Goal: Task Accomplishment & Management: Use online tool/utility

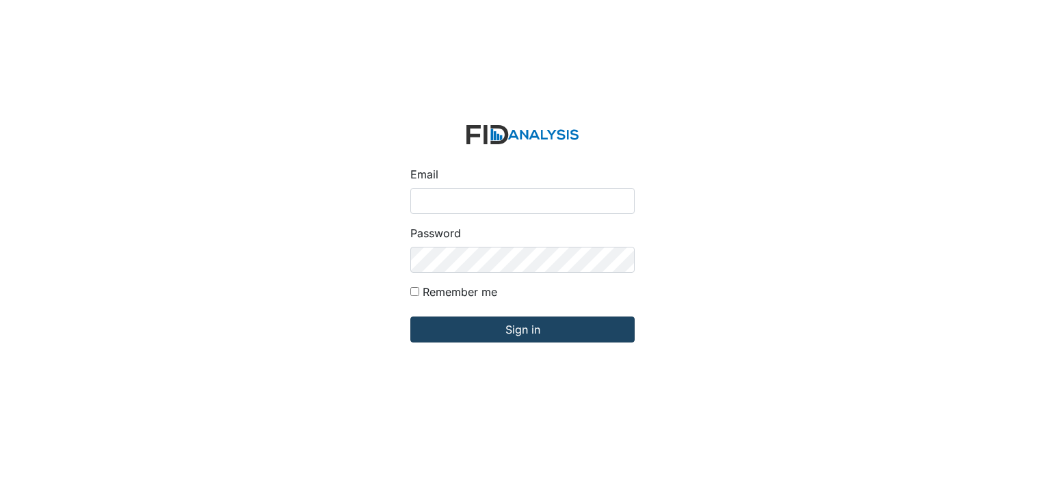
type input "[EMAIL_ADDRESS][DOMAIN_NAME]"
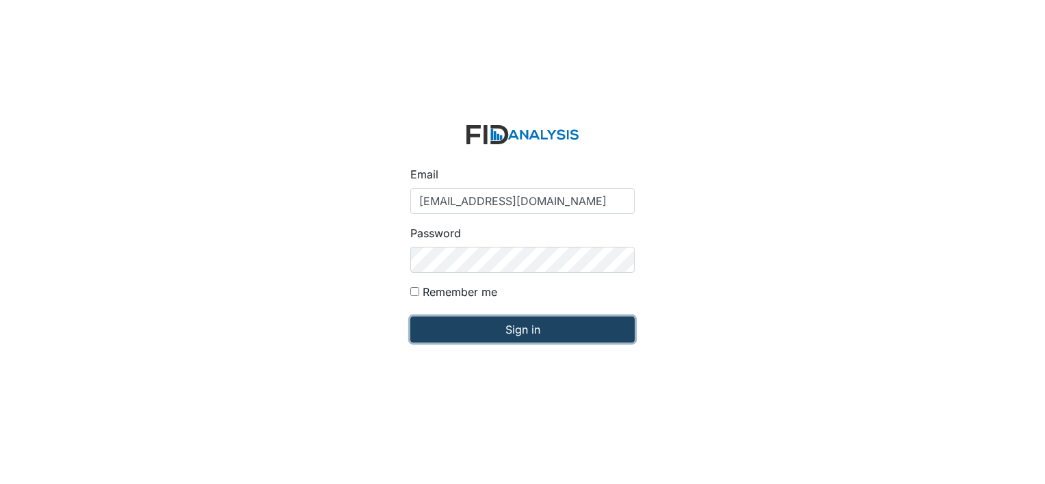
click at [520, 326] on input "Sign in" at bounding box center [523, 330] width 224 height 26
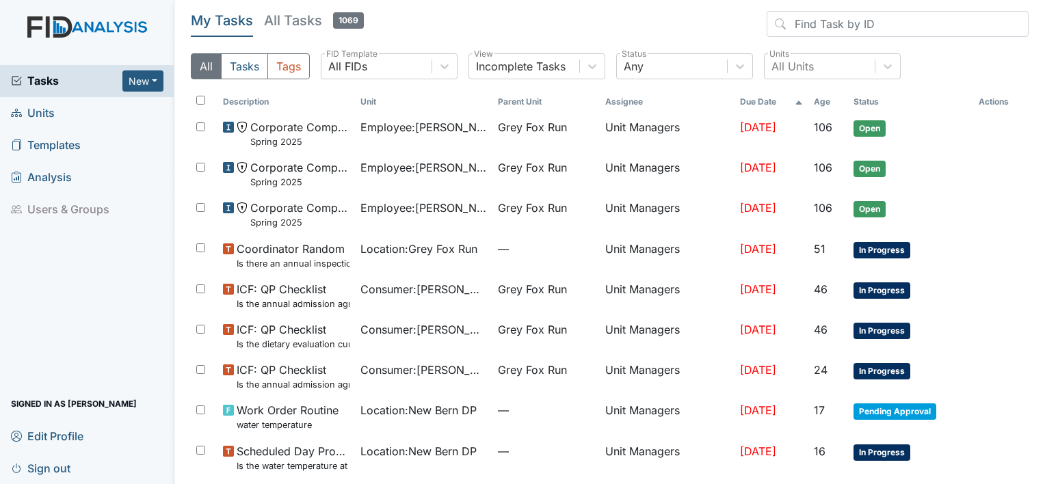
click at [33, 114] on span "Units" at bounding box center [33, 113] width 44 height 21
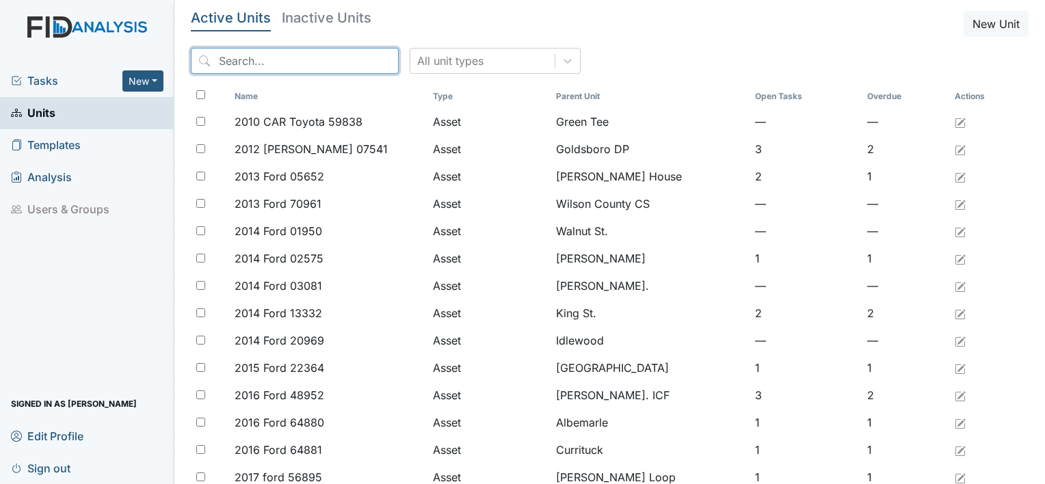
click at [255, 55] on input "search" at bounding box center [295, 61] width 208 height 26
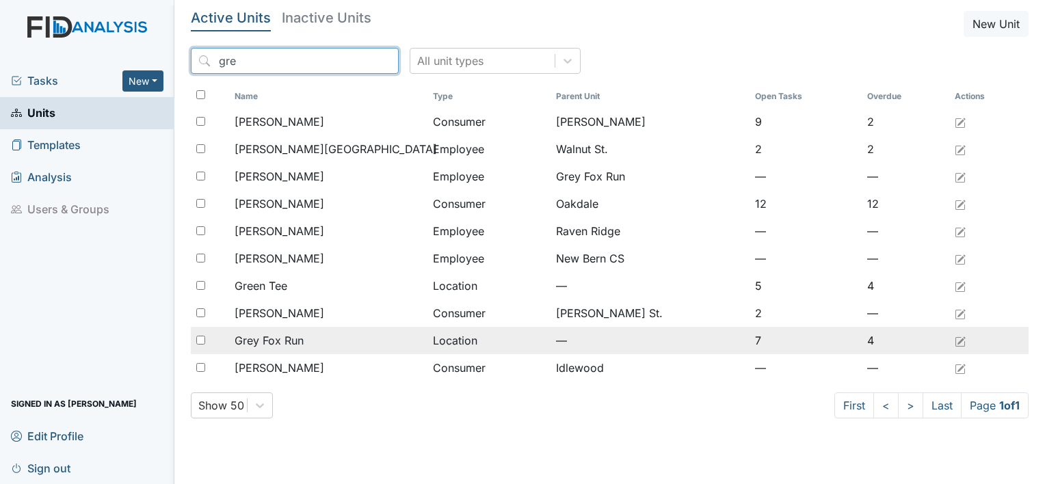
type input "gre"
click at [293, 340] on span "Grey Fox Run" at bounding box center [269, 341] width 69 height 16
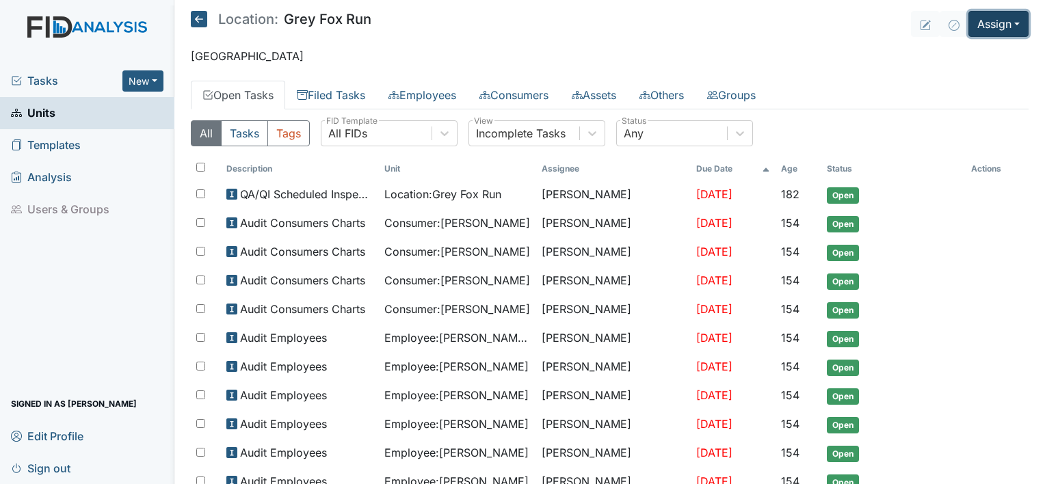
click at [1007, 22] on button "Assign" at bounding box center [999, 24] width 60 height 26
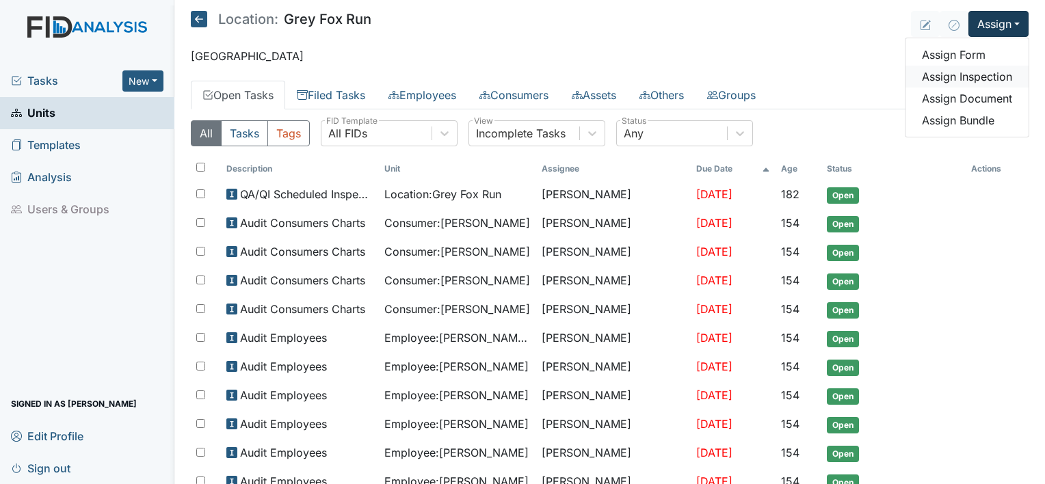
click at [983, 78] on link "Assign Inspection" at bounding box center [967, 77] width 123 height 22
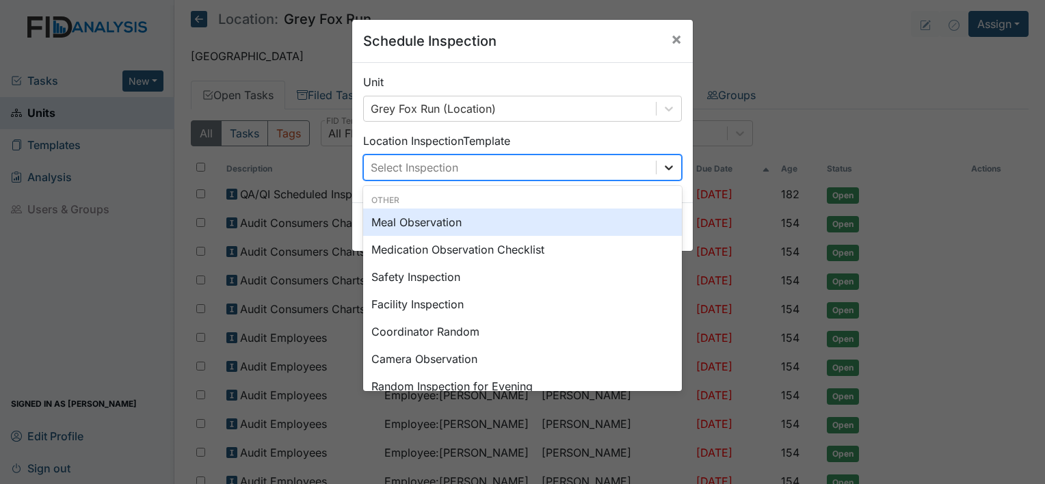
click at [664, 173] on icon at bounding box center [669, 168] width 14 height 14
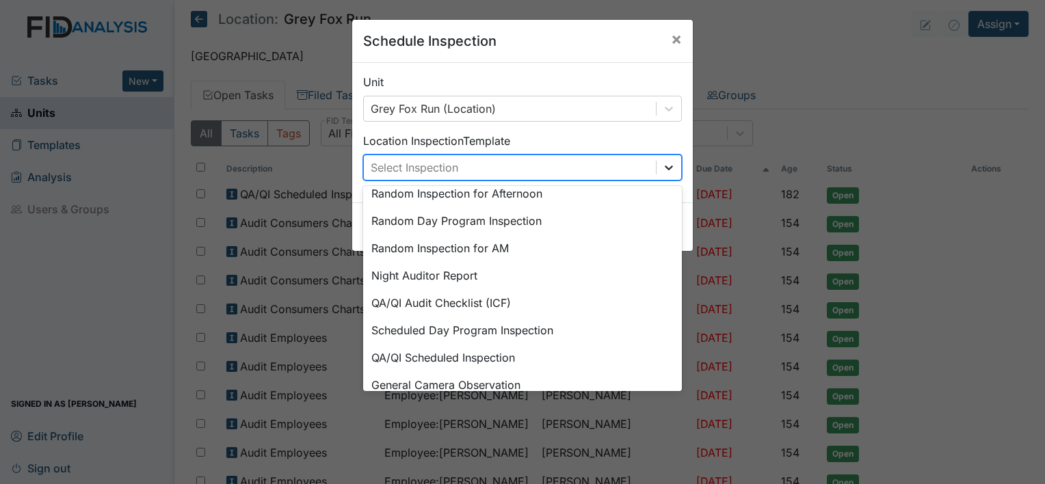
scroll to position [235, 0]
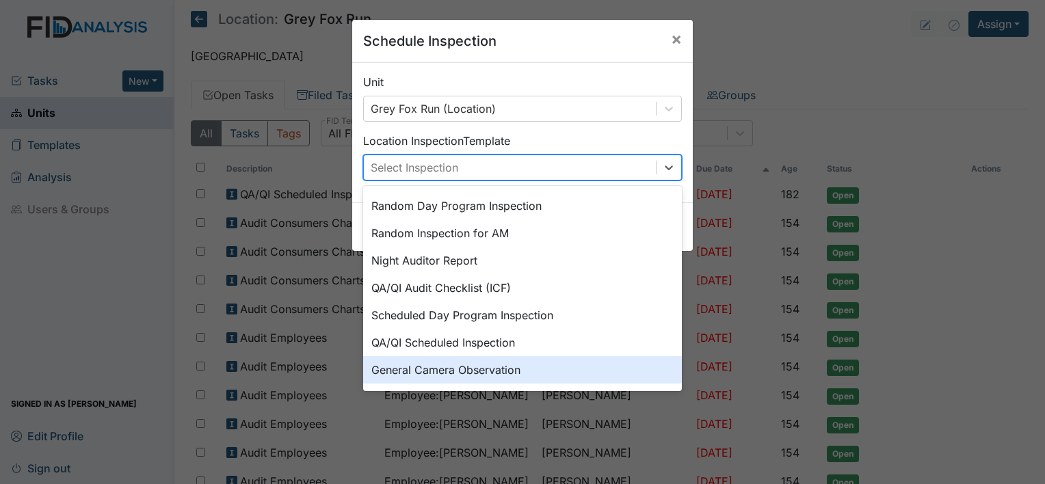
click at [531, 368] on div "General Camera Observation" at bounding box center [522, 369] width 319 height 27
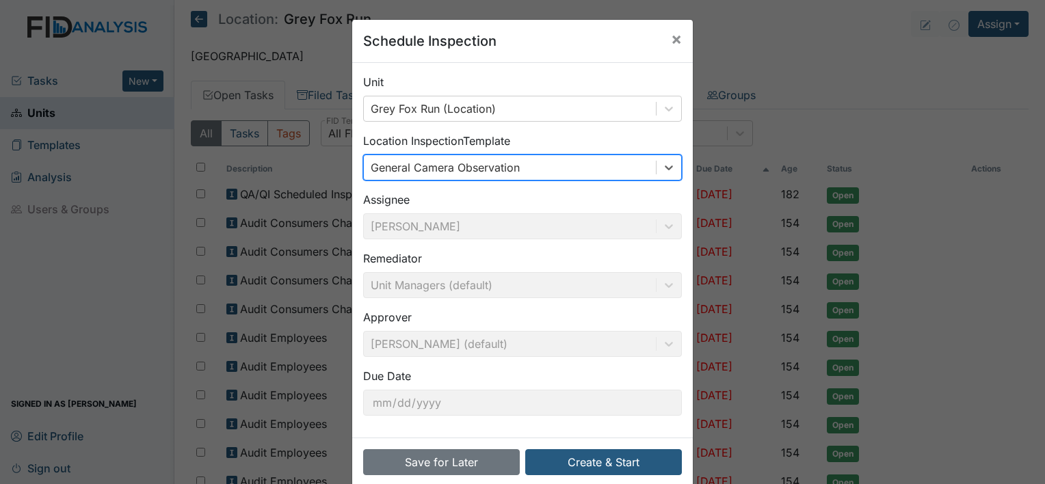
scroll to position [21, 0]
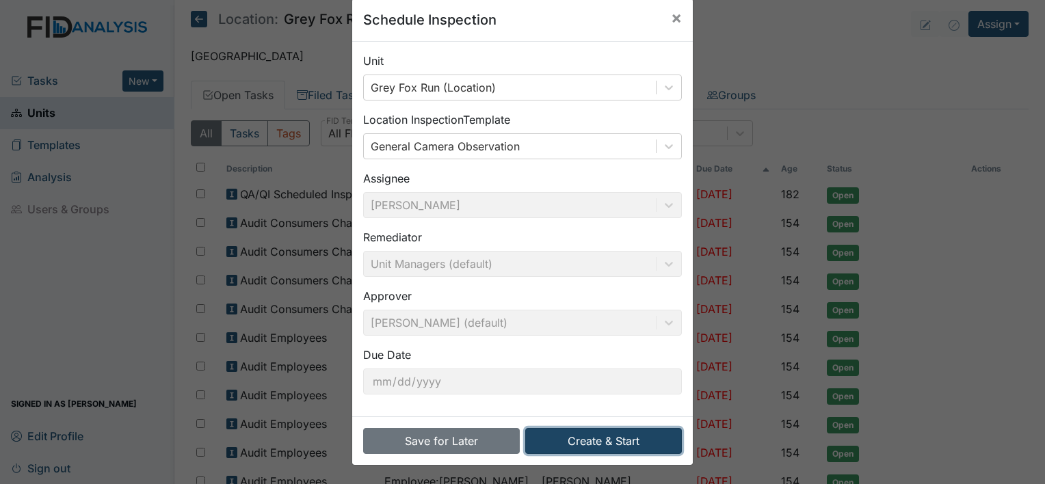
click at [601, 441] on button "Create & Start" at bounding box center [603, 441] width 157 height 26
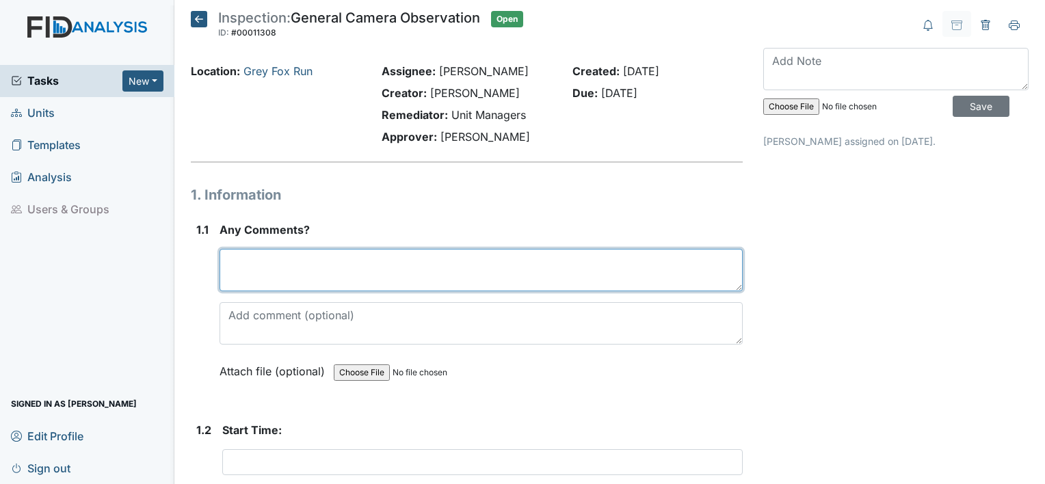
click at [273, 274] on textarea at bounding box center [481, 270] width 523 height 42
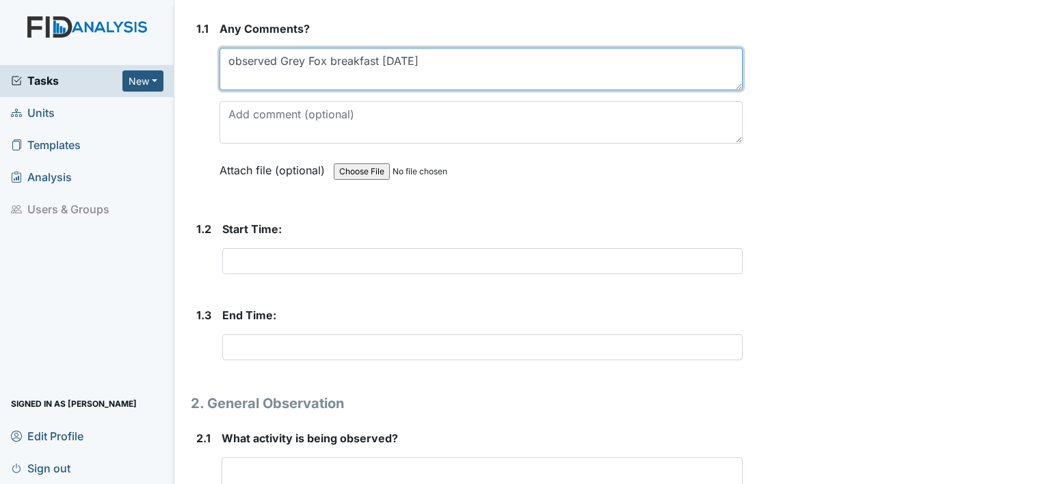
scroll to position [205, 0]
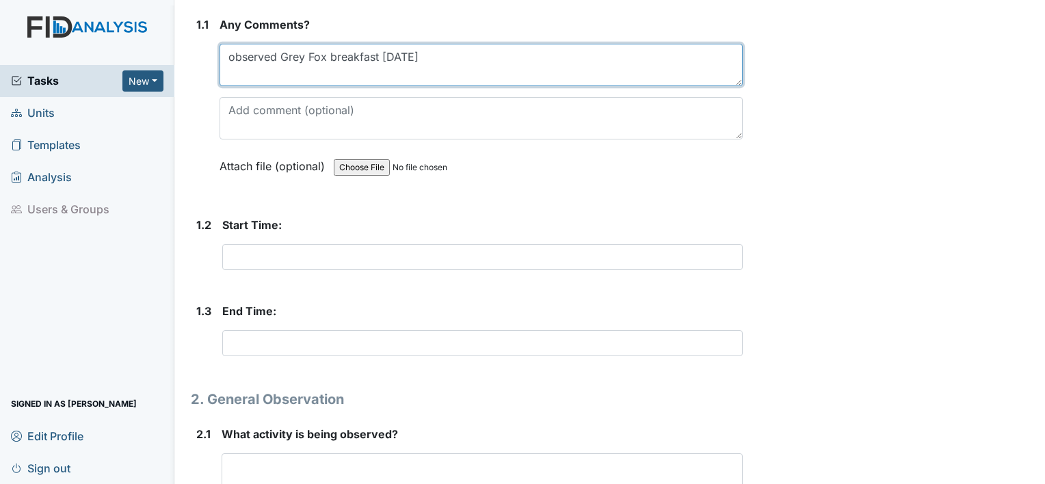
type textarea "observed Grey Fox breakfast 8/15/25"
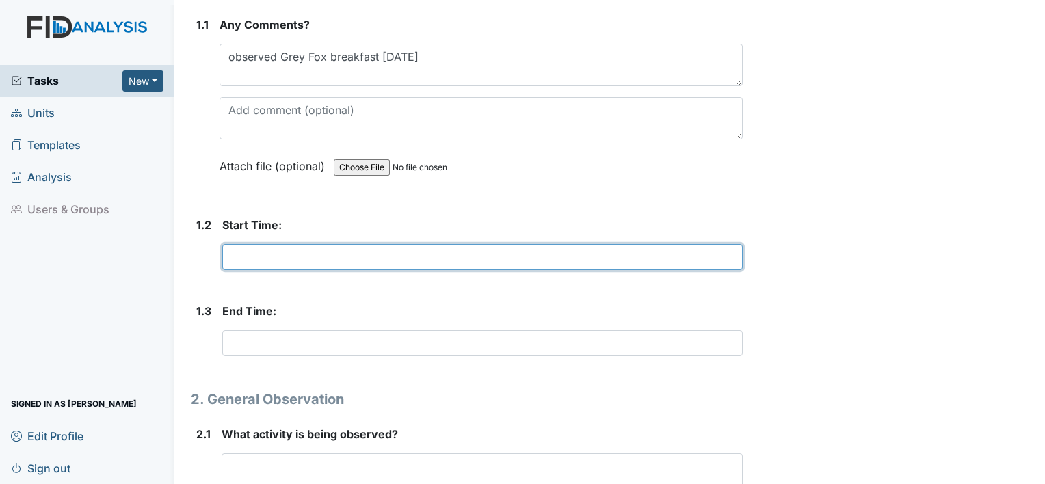
click at [247, 250] on input "text" at bounding box center [482, 257] width 521 height 26
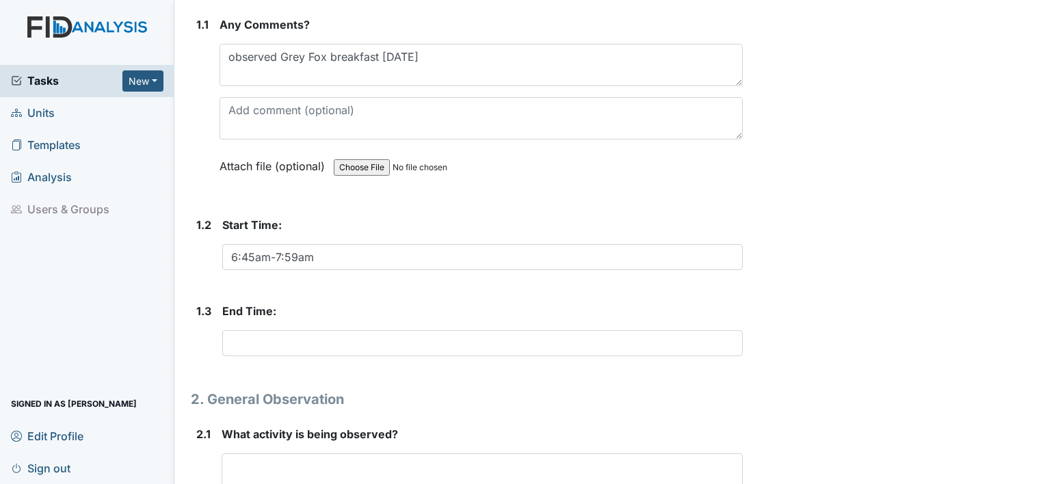
click at [843, 378] on div "Archive Task × Are you sure you want to archive this task? It will appear as in…" at bounding box center [896, 283] width 286 height 954
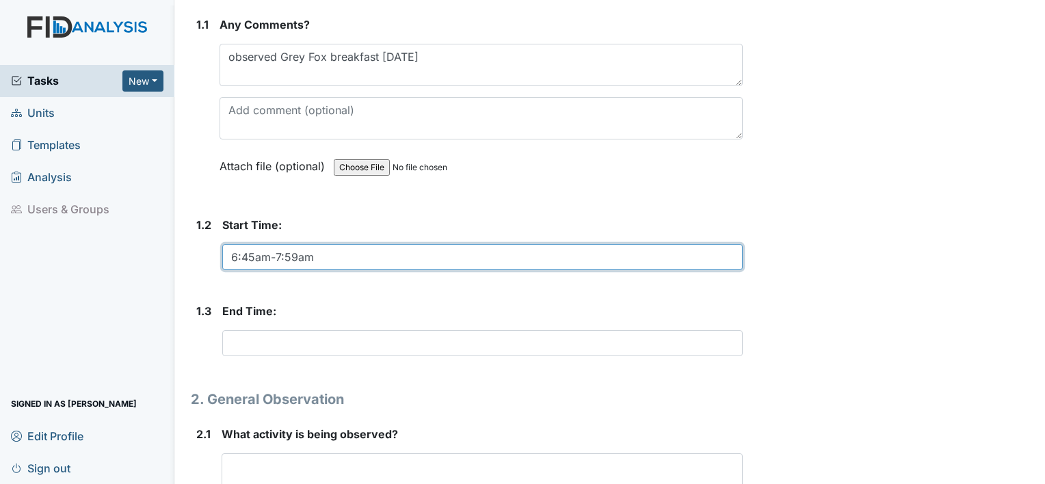
click at [322, 255] on input "6:45am-7:59am" at bounding box center [482, 257] width 521 height 26
type input "6:45am-7"
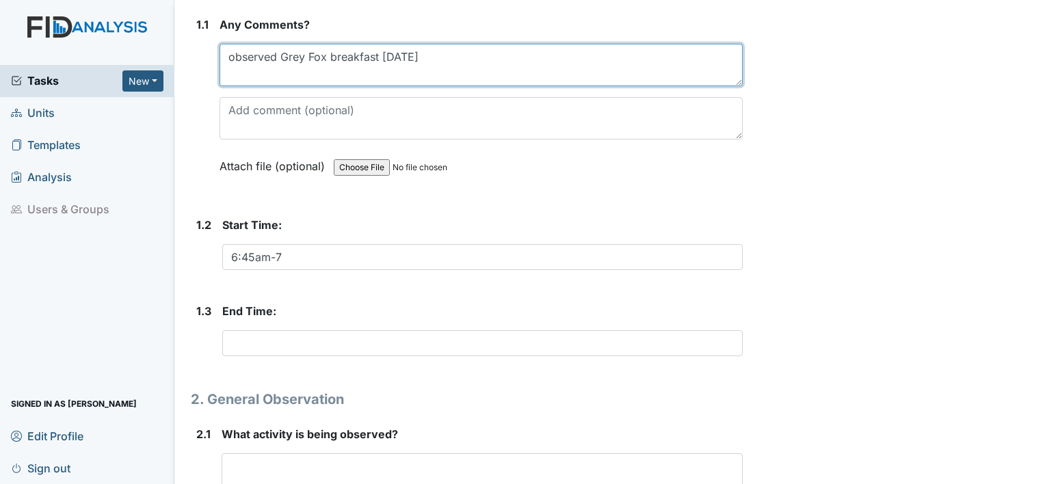
click at [428, 57] on textarea "observed Grey Fox breakfast 8/15/25" at bounding box center [481, 65] width 523 height 42
type textarea "observed Grey Fox 8/15/25"
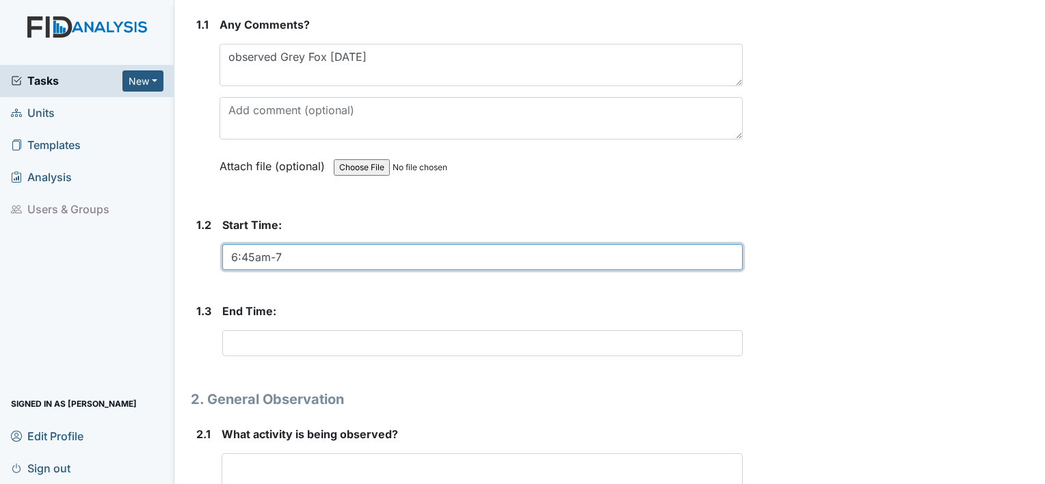
click at [282, 248] on input "6:45am-7" at bounding box center [482, 257] width 521 height 26
type input "6:45am"
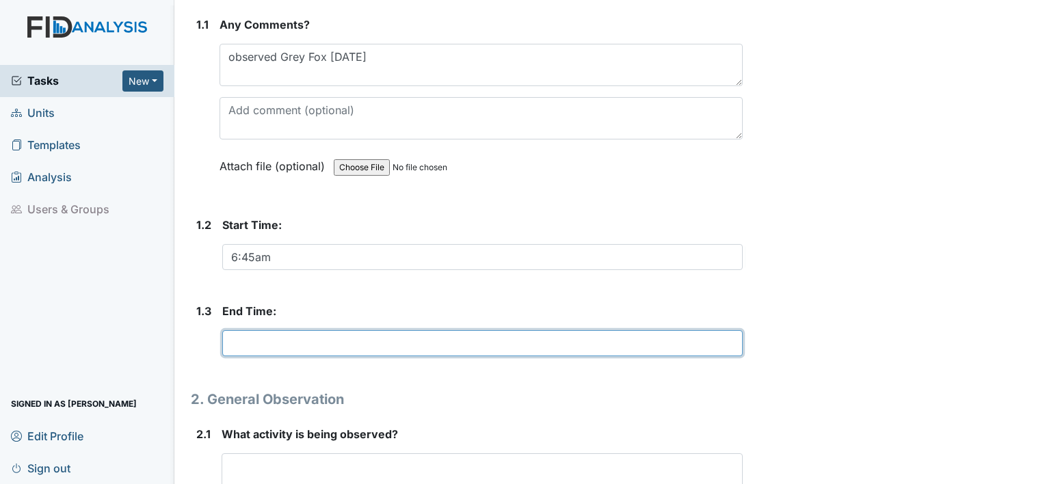
click at [266, 336] on input "text" at bounding box center [482, 343] width 521 height 26
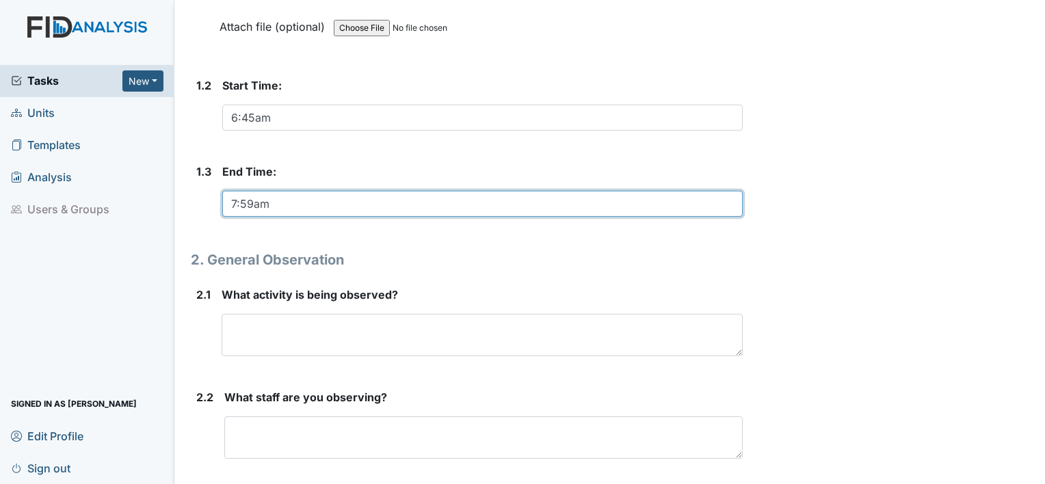
scroll to position [369, 0]
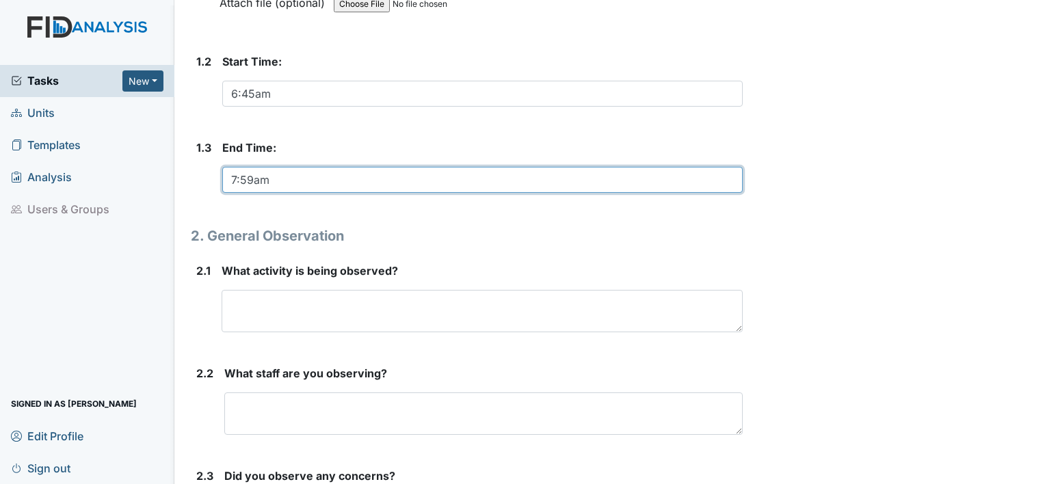
type input "7:59am"
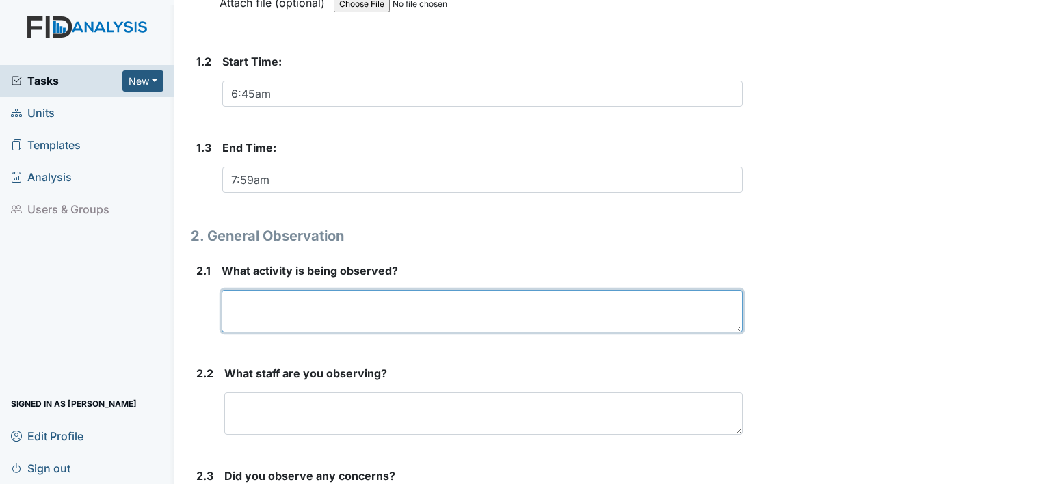
click at [297, 307] on textarea at bounding box center [482, 311] width 521 height 42
type textarea "breakfast"
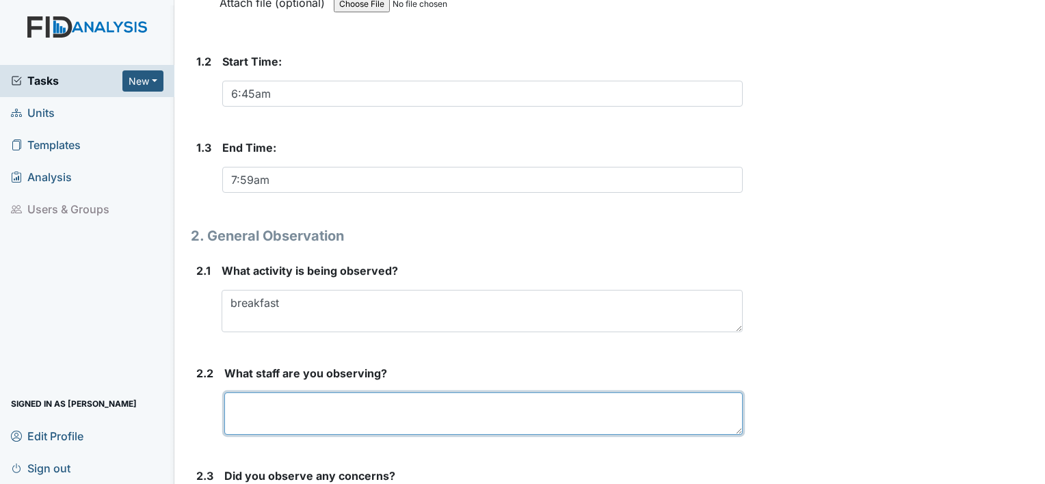
click at [348, 409] on textarea at bounding box center [483, 414] width 519 height 42
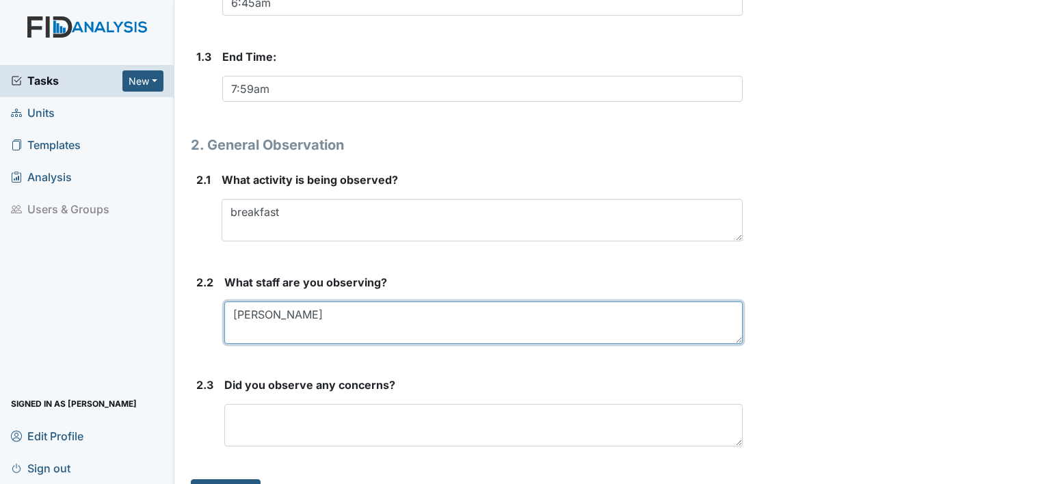
scroll to position [490, 0]
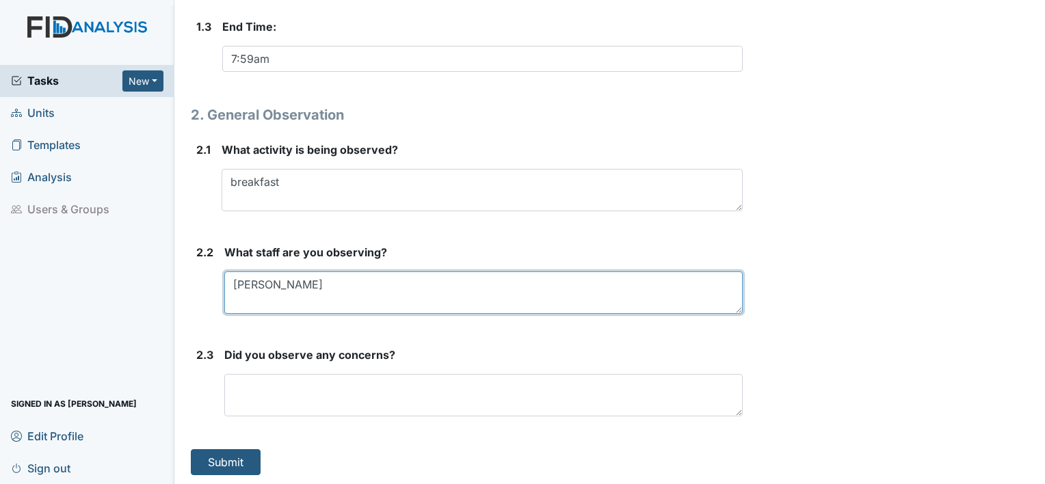
type textarea "Natalia D"
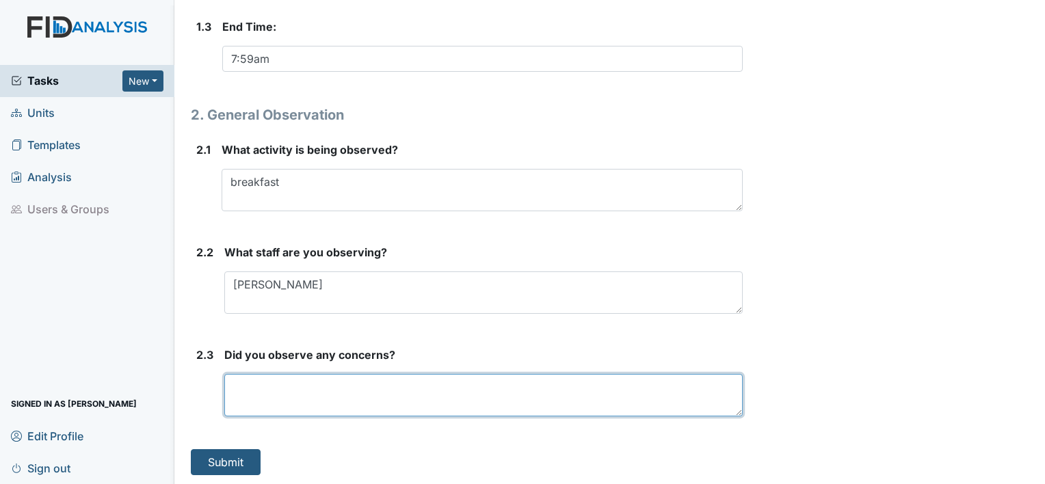
click at [301, 397] on textarea at bounding box center [483, 395] width 519 height 42
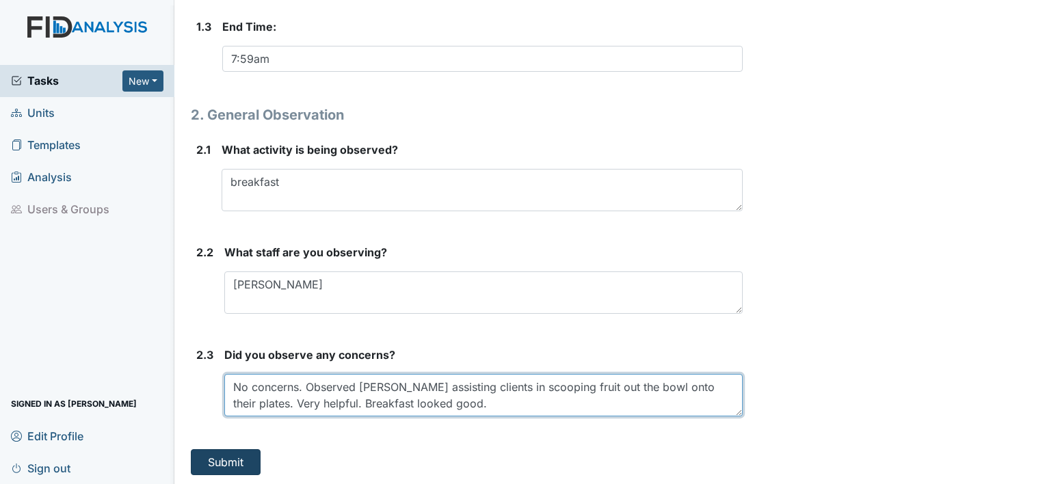
type textarea "No concerns. Observed Natalia assisting clients in scooping fruit out the bowl …"
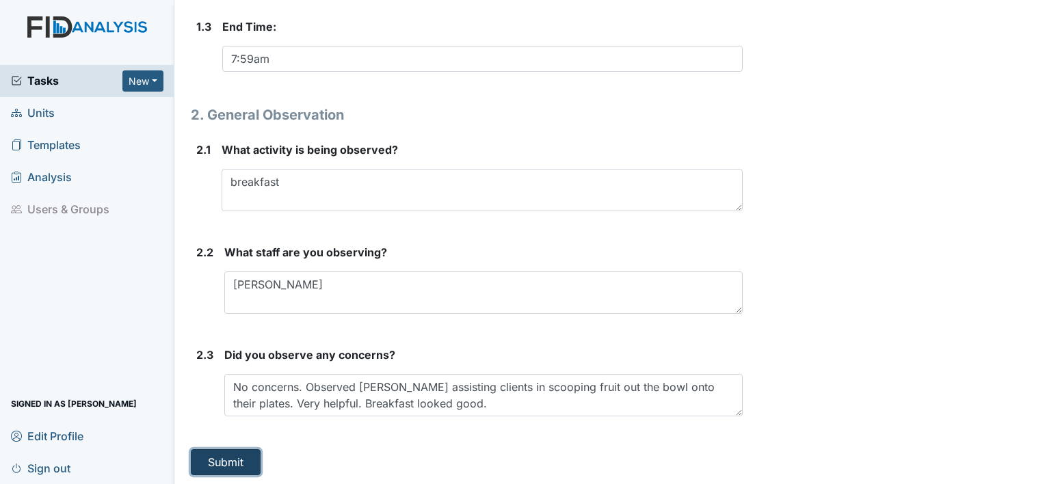
click at [220, 465] on button "Submit" at bounding box center [226, 463] width 70 height 26
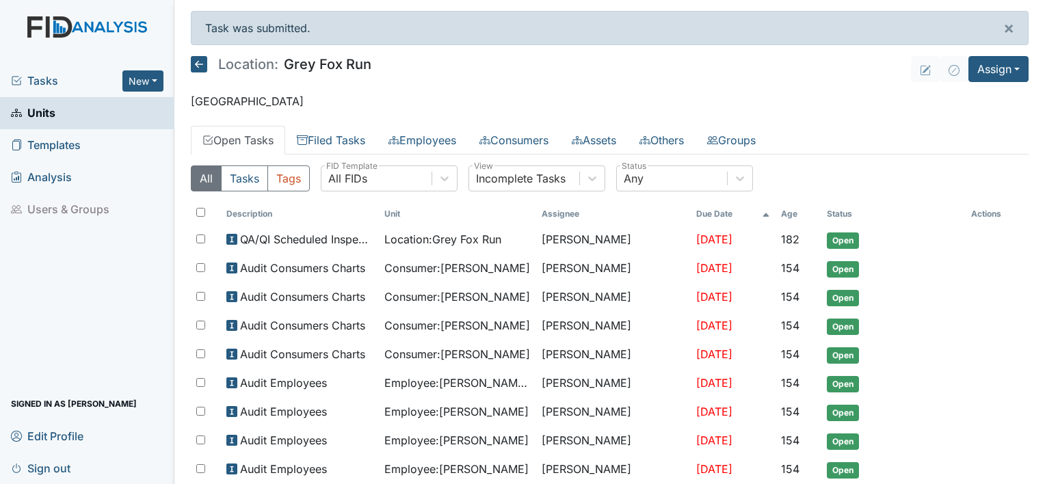
click at [197, 62] on icon at bounding box center [199, 64] width 16 height 16
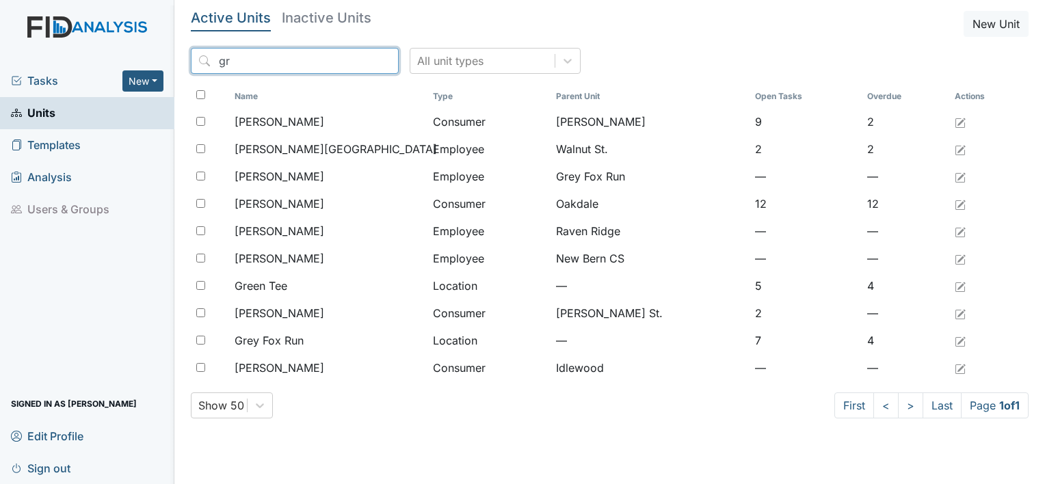
type input "g"
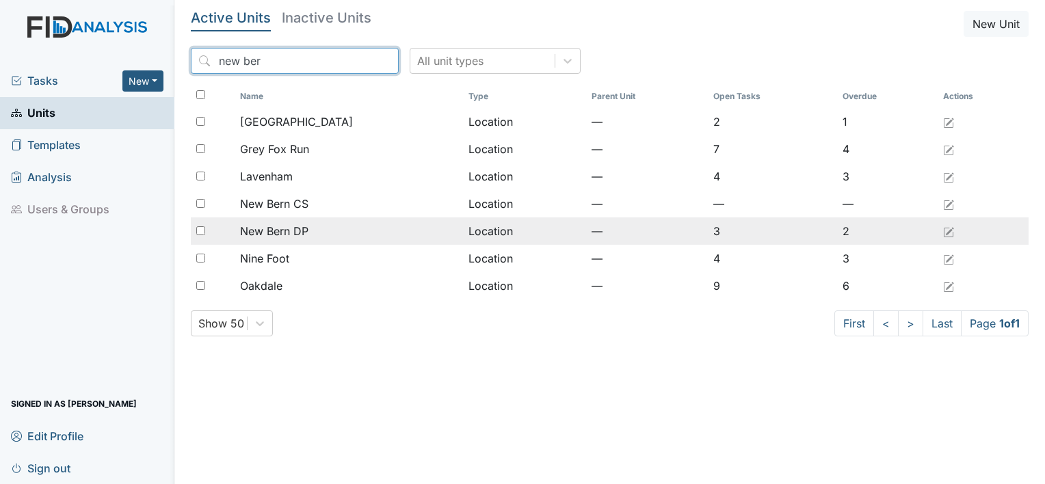
type input "new ber"
click at [300, 231] on span "New Bern DP" at bounding box center [274, 231] width 68 height 16
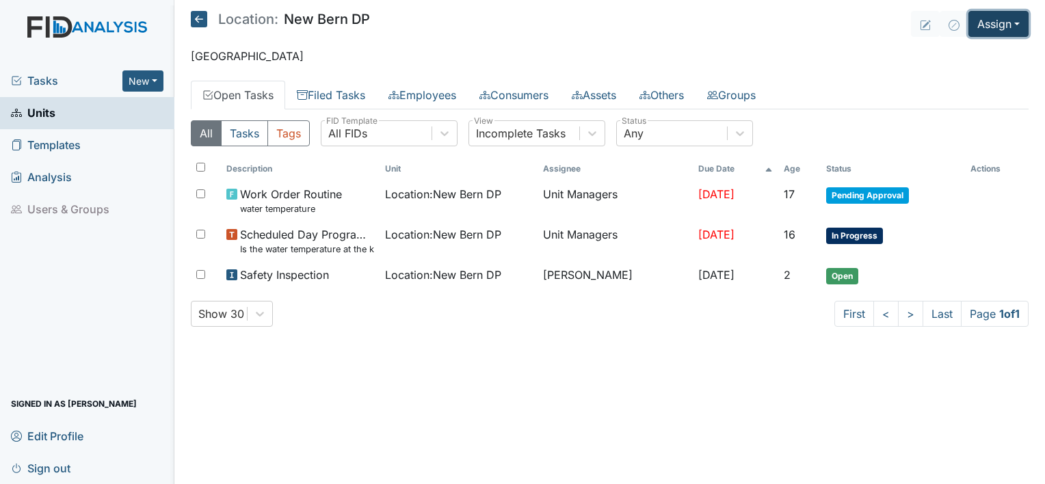
click at [1019, 22] on button "Assign" at bounding box center [999, 24] width 60 height 26
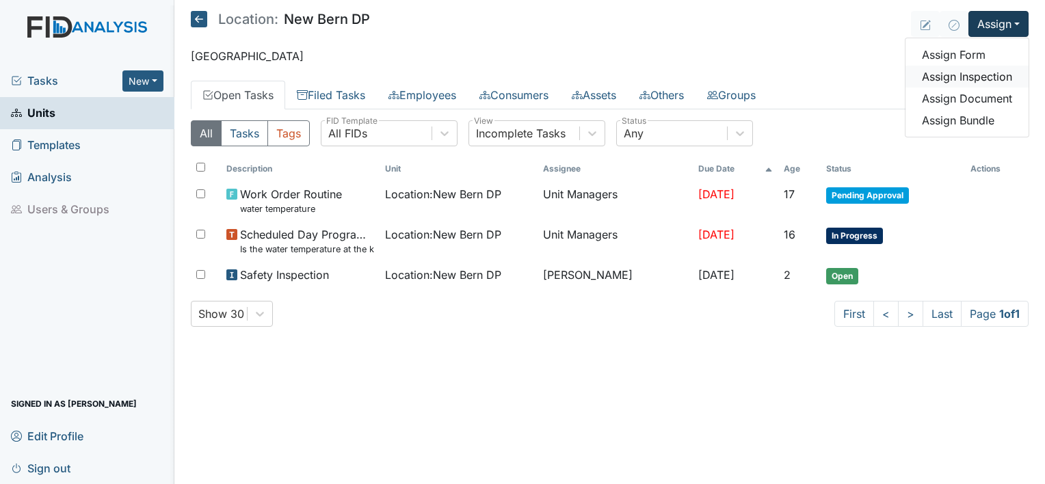
click at [996, 71] on link "Assign Inspection" at bounding box center [967, 77] width 123 height 22
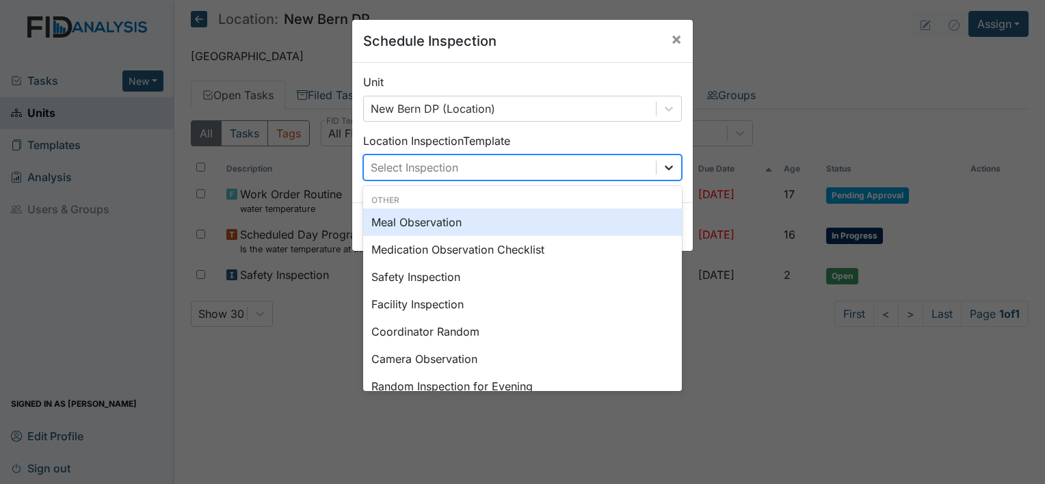
click at [666, 161] on icon at bounding box center [669, 168] width 14 height 14
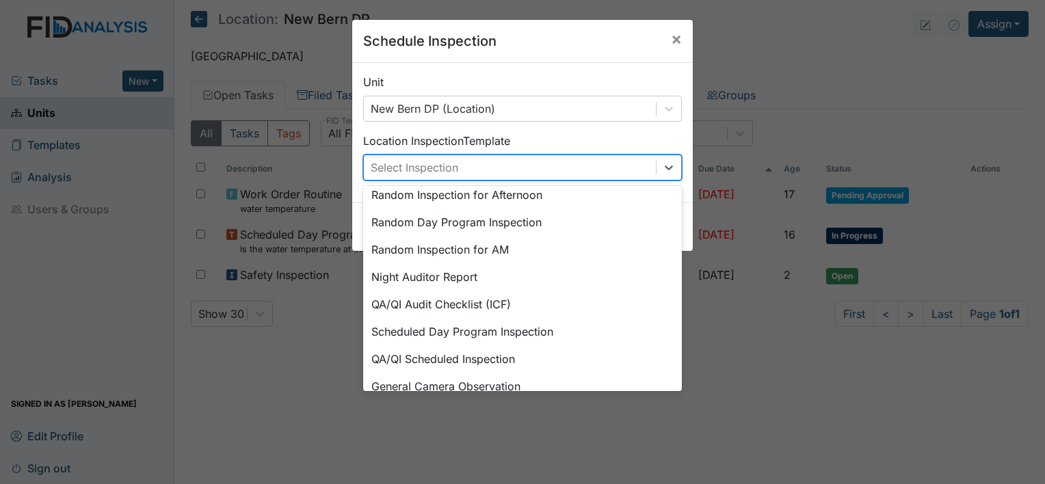
scroll to position [235, 0]
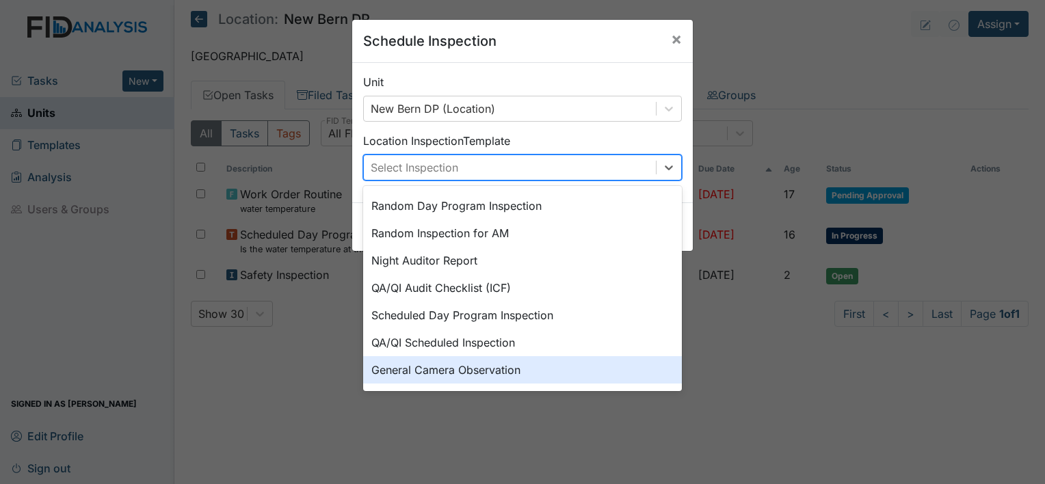
click at [435, 365] on div "General Camera Observation" at bounding box center [522, 369] width 319 height 27
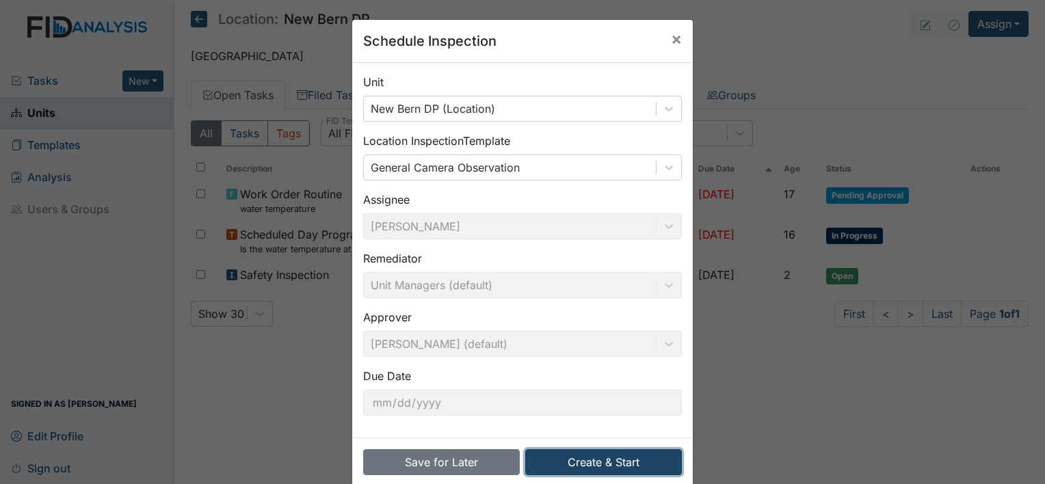
click at [578, 461] on button "Create & Start" at bounding box center [603, 463] width 157 height 26
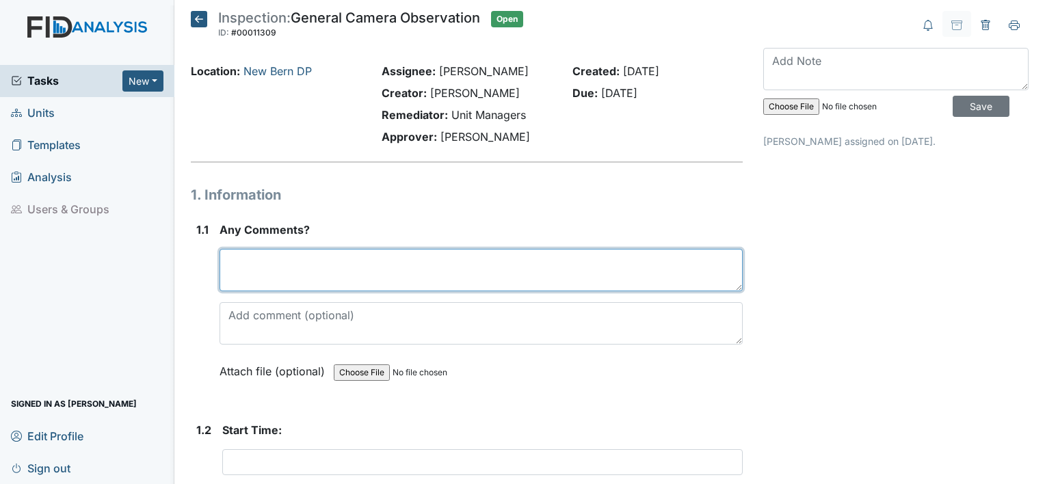
click at [339, 267] on textarea at bounding box center [481, 270] width 523 height 42
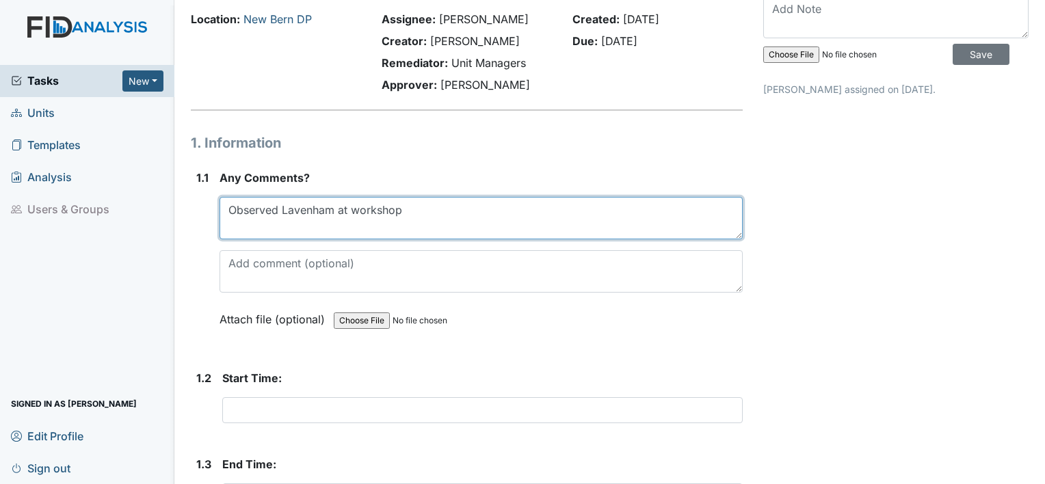
scroll to position [53, 0]
type textarea "Observed Lavenham at workshop"
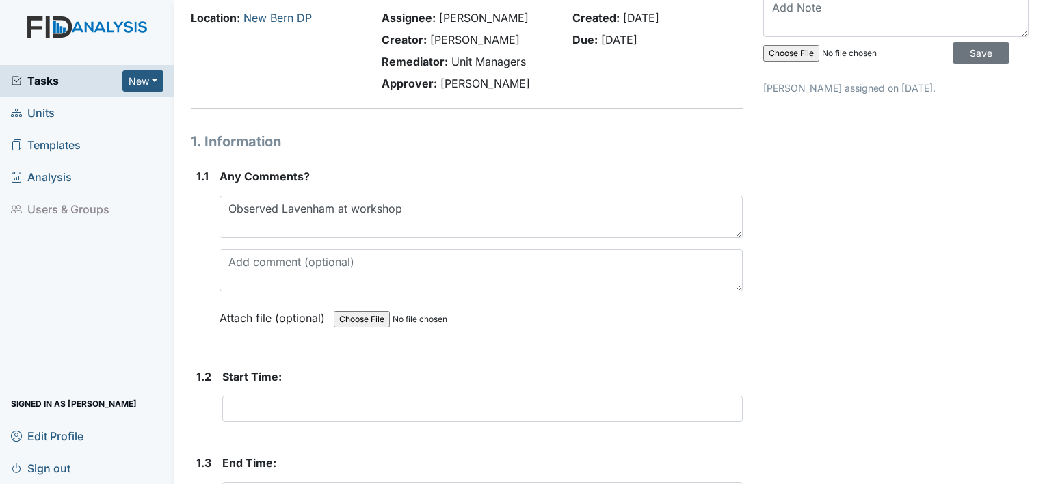
click at [484, 428] on form "Start Time: This field is required." at bounding box center [482, 401] width 521 height 64
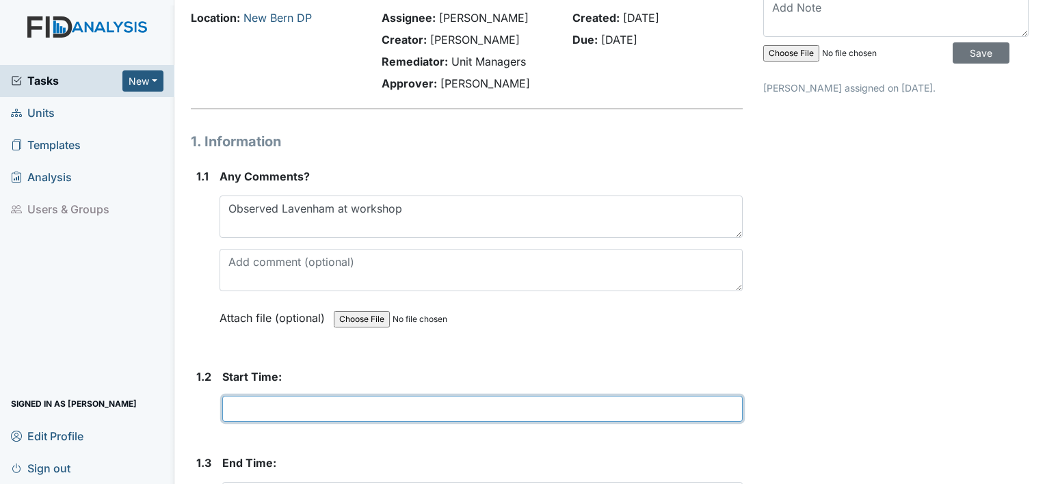
click at [269, 413] on input "text" at bounding box center [482, 409] width 521 height 26
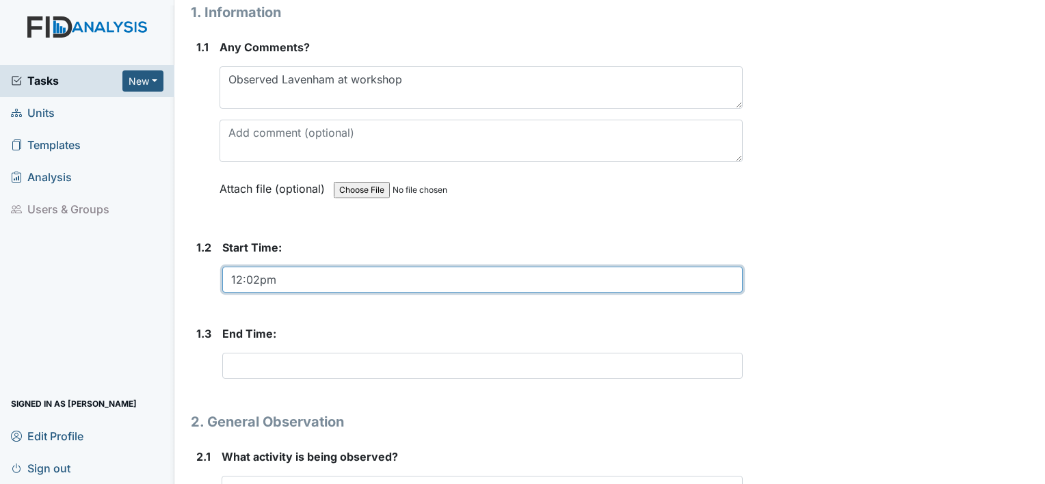
scroll to position [200, 0]
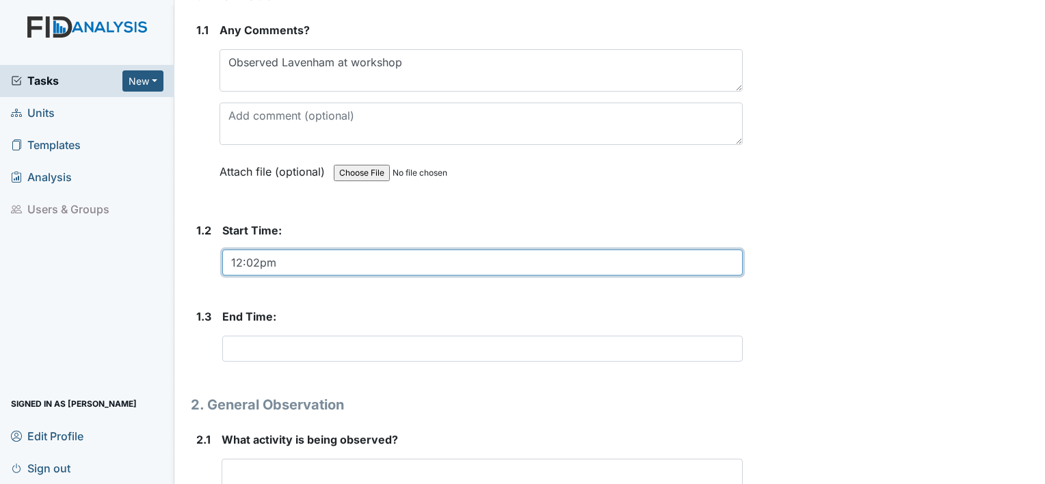
type input "12:02pm"
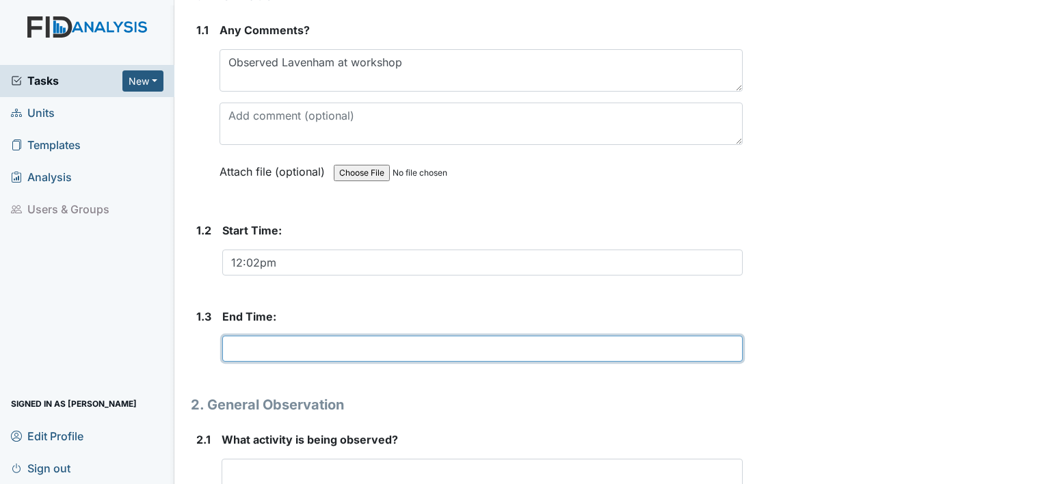
click at [315, 346] on input "text" at bounding box center [482, 349] width 521 height 26
type input "12:35pm"
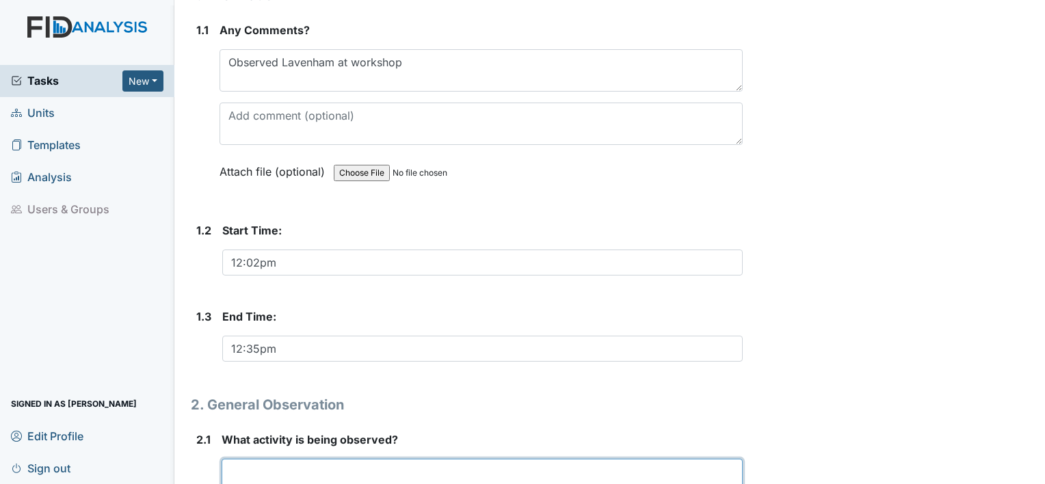
click at [317, 478] on textarea at bounding box center [482, 480] width 521 height 42
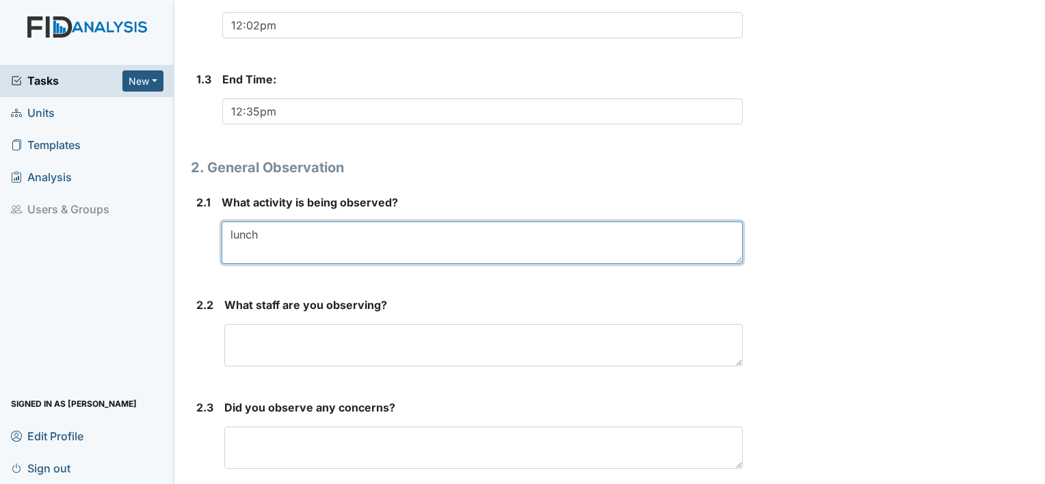
scroll to position [440, 0]
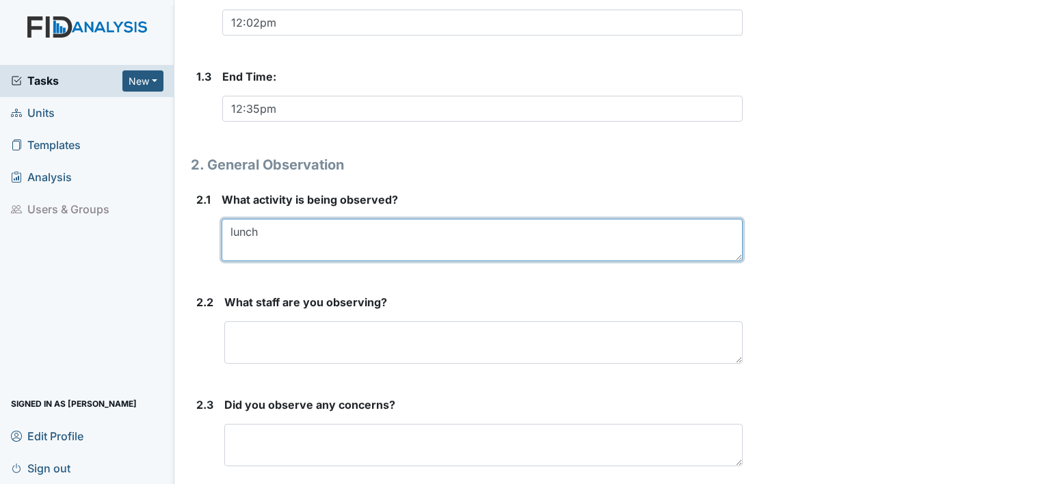
type textarea "lunch"
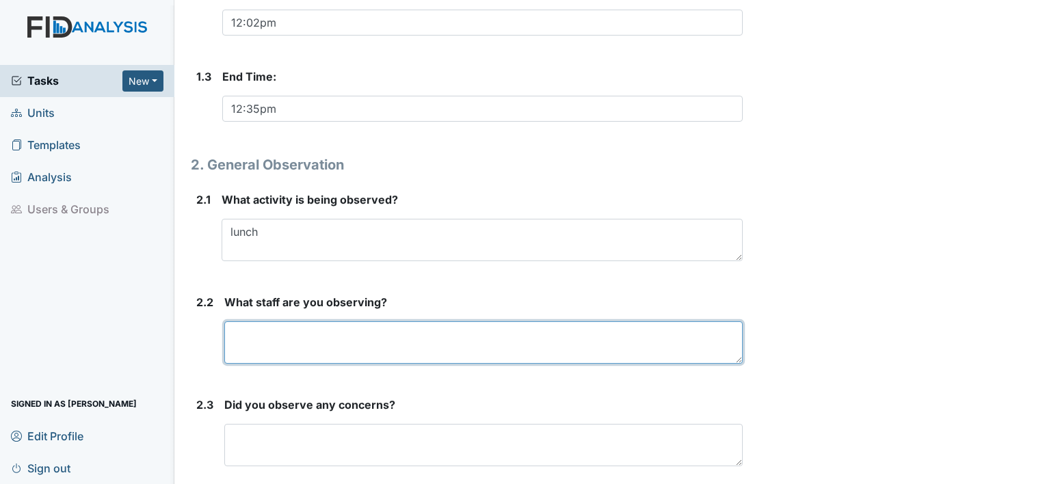
click at [292, 339] on textarea at bounding box center [483, 343] width 519 height 42
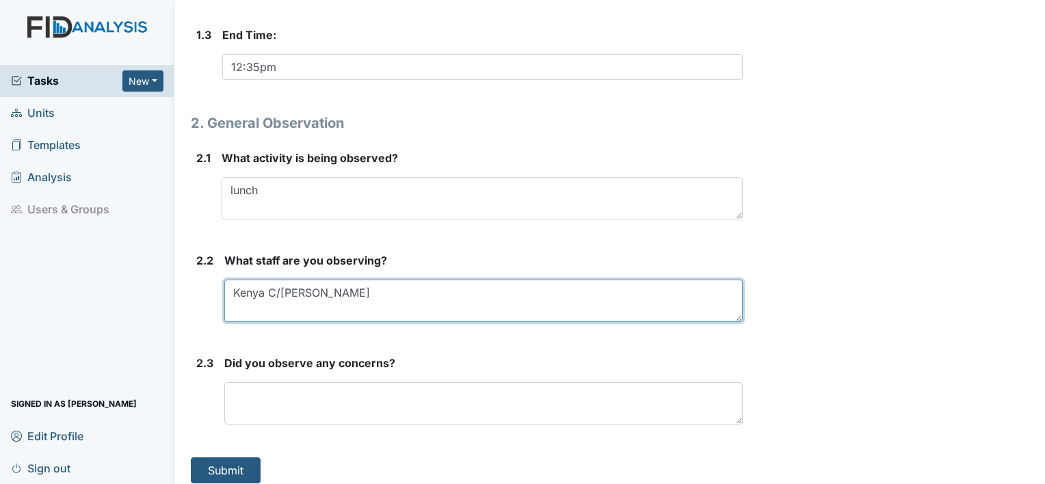
scroll to position [490, 0]
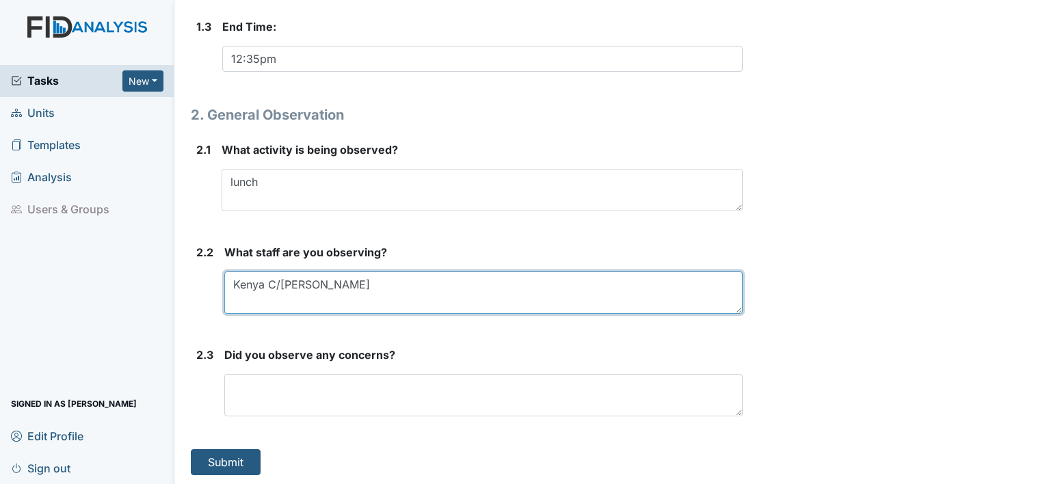
type textarea "Kenya C/Ayanna P"
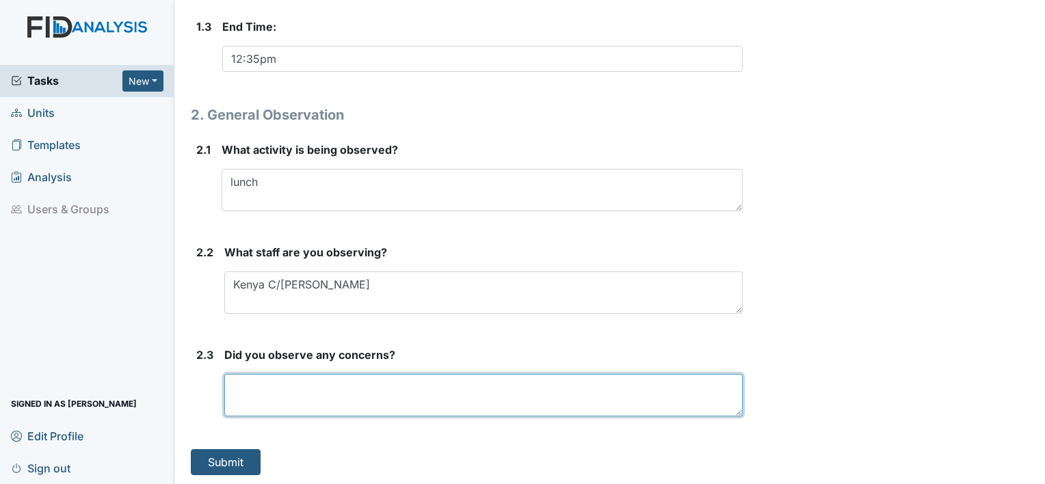
click at [298, 389] on textarea at bounding box center [483, 395] width 519 height 42
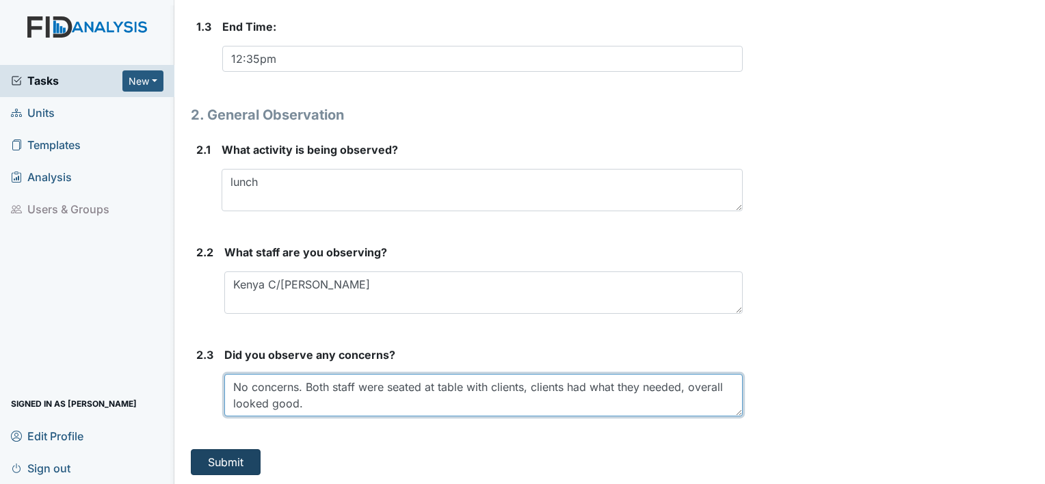
type textarea "No concerns. Both staff were seated at table with clients, clients had what the…"
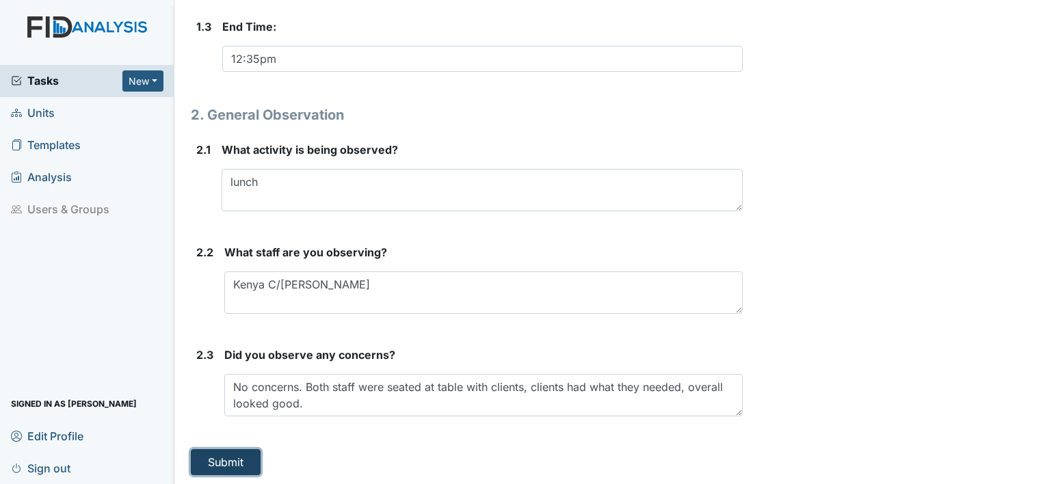
click at [234, 459] on button "Submit" at bounding box center [226, 463] width 70 height 26
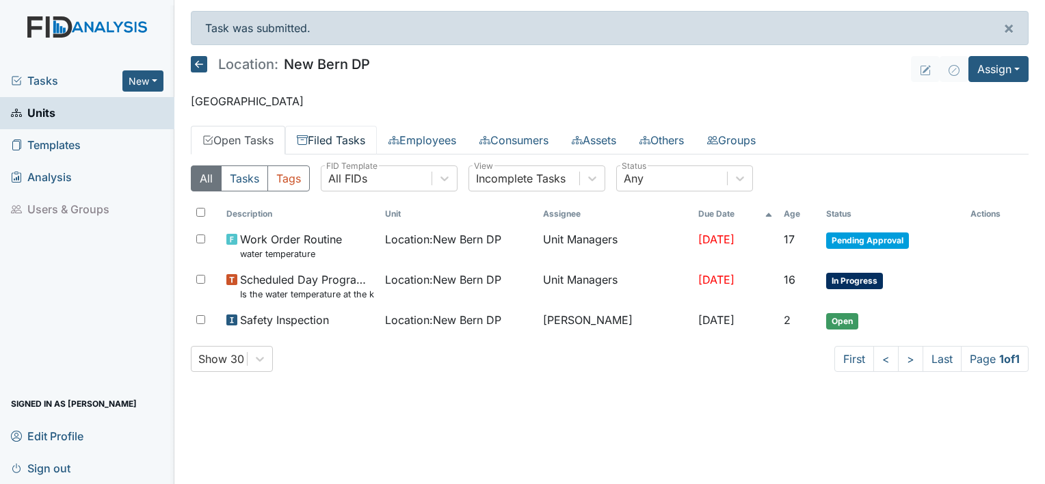
click at [348, 134] on link "Filed Tasks" at bounding box center [331, 140] width 92 height 29
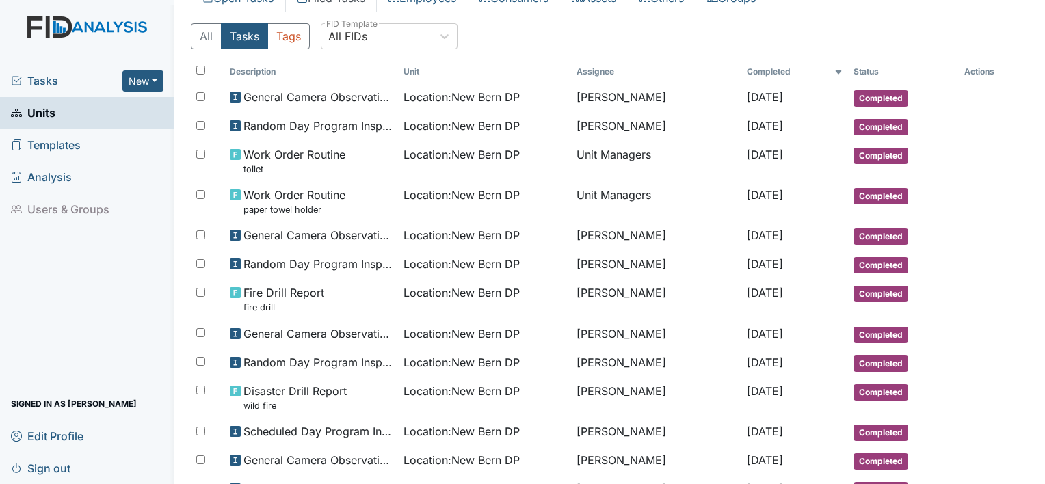
scroll to position [143, 0]
click at [41, 114] on span "Units" at bounding box center [33, 113] width 44 height 21
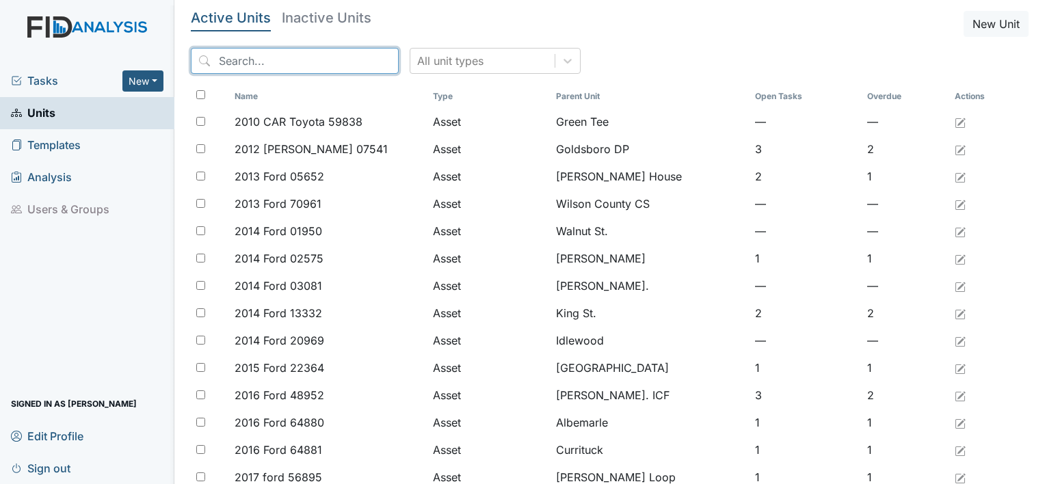
click at [274, 69] on input "search" at bounding box center [295, 61] width 208 height 26
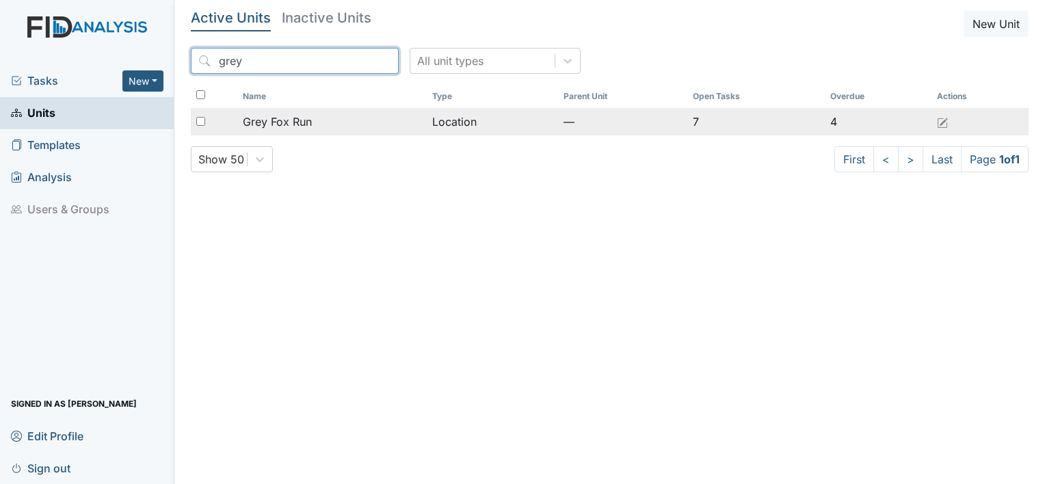
type input "grey"
click at [297, 122] on span "Grey Fox Run" at bounding box center [277, 122] width 69 height 16
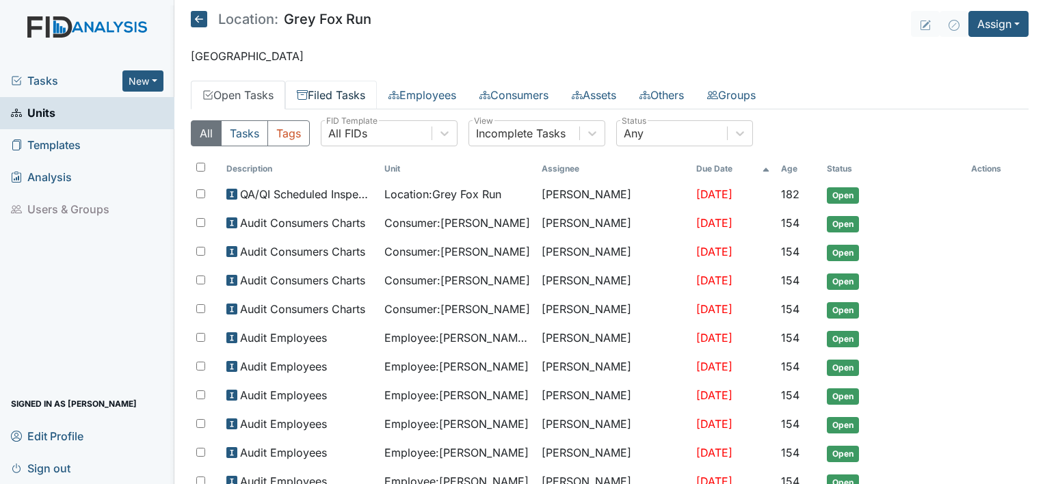
click at [348, 93] on link "Filed Tasks" at bounding box center [331, 95] width 92 height 29
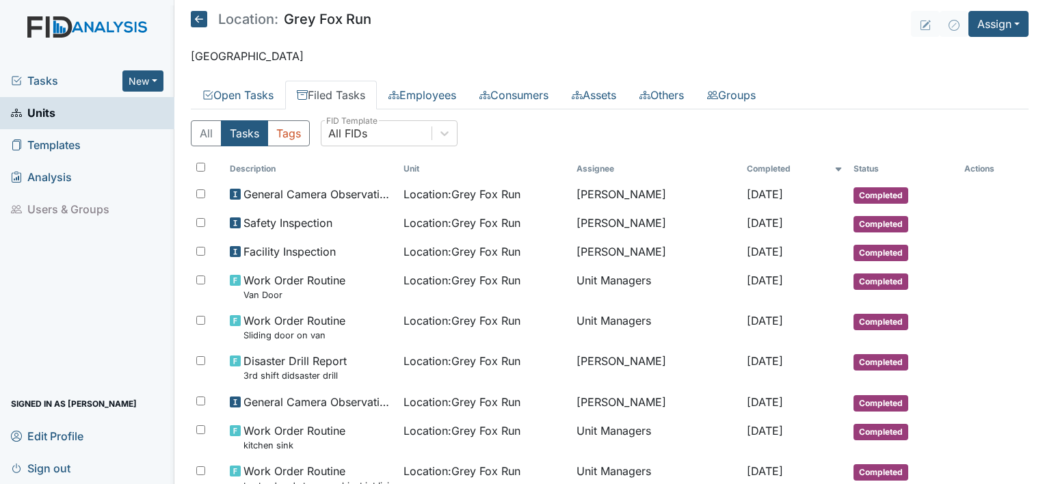
click at [51, 465] on span "Sign out" at bounding box center [41, 468] width 60 height 21
